Goal: Navigation & Orientation: Understand site structure

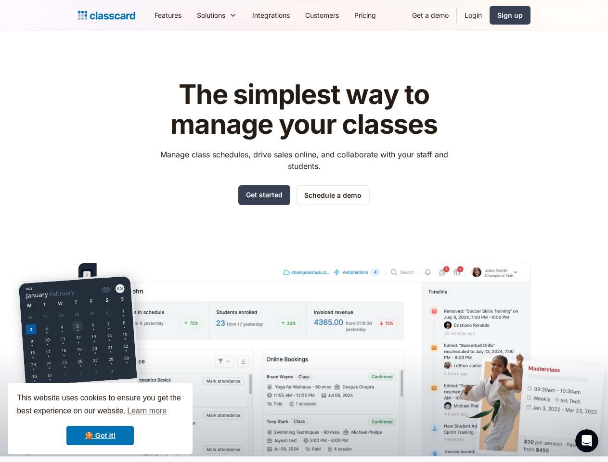
click at [304, 231] on div "The simplest way to manage your classes Manage class schedules, drive sales onl…" at bounding box center [304, 260] width 452 height 392
click at [100, 419] on div "This website uses cookies to ensure you get the best experience on our website.…" at bounding box center [100, 418] width 185 height 71
click at [338, 15] on nav "Features Resources Blog The latest industry news, updates and info. Customer st…" at bounding box center [339, 15] width 384 height 22
click at [189, 15] on div "Solutions Sports academy Swim school Dance studio Gymnastics Music school Marti…" at bounding box center [216, 15] width 55 height 22
click at [587, 441] on icon "Open Intercom Messenger" at bounding box center [587, 441] width 16 height 16
